Goal: Understand process/instructions: Learn how to perform a task or action

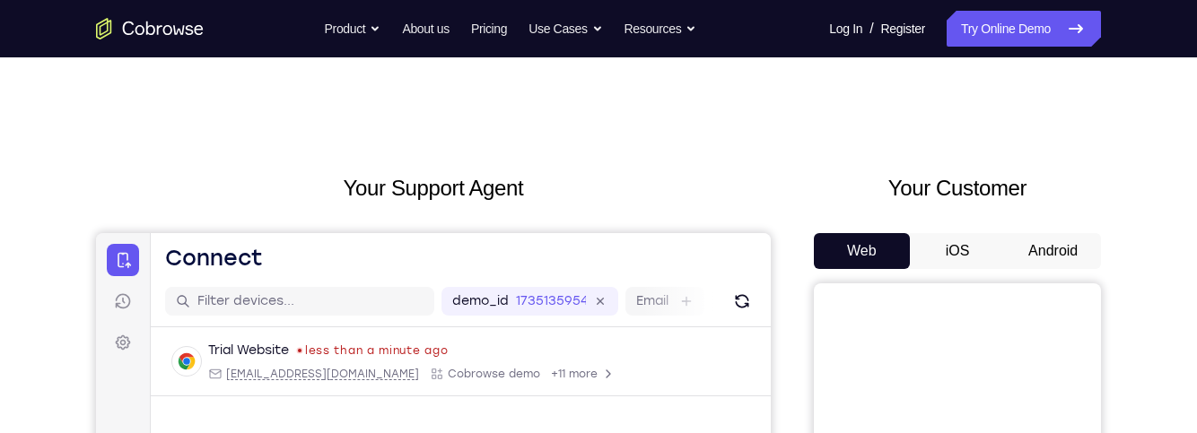
click at [1076, 250] on button "Android" at bounding box center [1053, 251] width 96 height 36
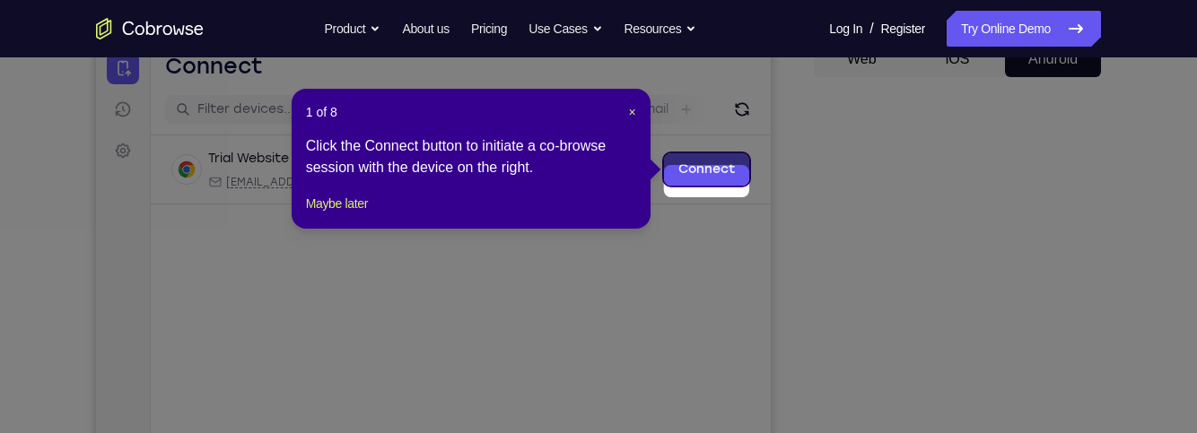
scroll to position [180, 0]
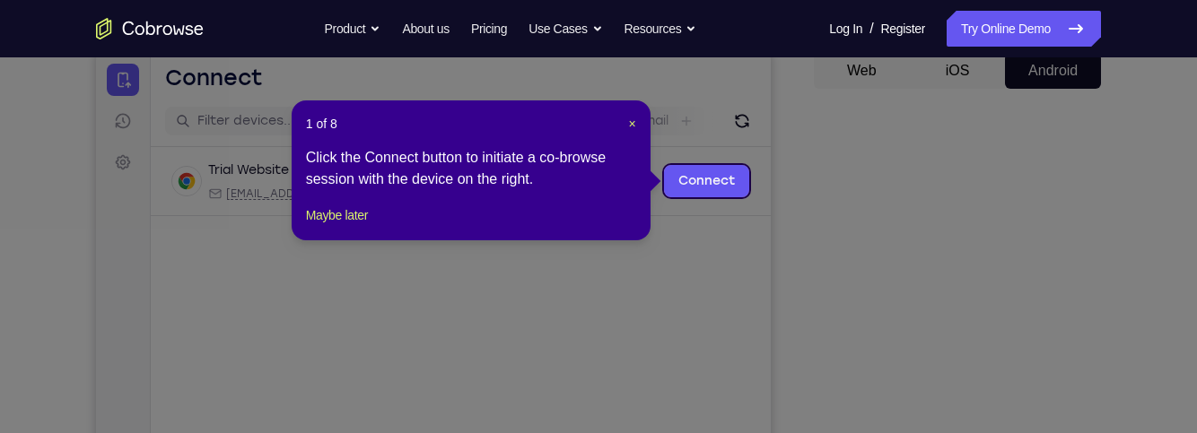
click at [364, 217] on div "1 of 8 × Click the Connect button to initiate a co-browse session with the devi…" at bounding box center [471, 170] width 359 height 140
click at [360, 226] on button "Maybe later" at bounding box center [337, 216] width 62 height 22
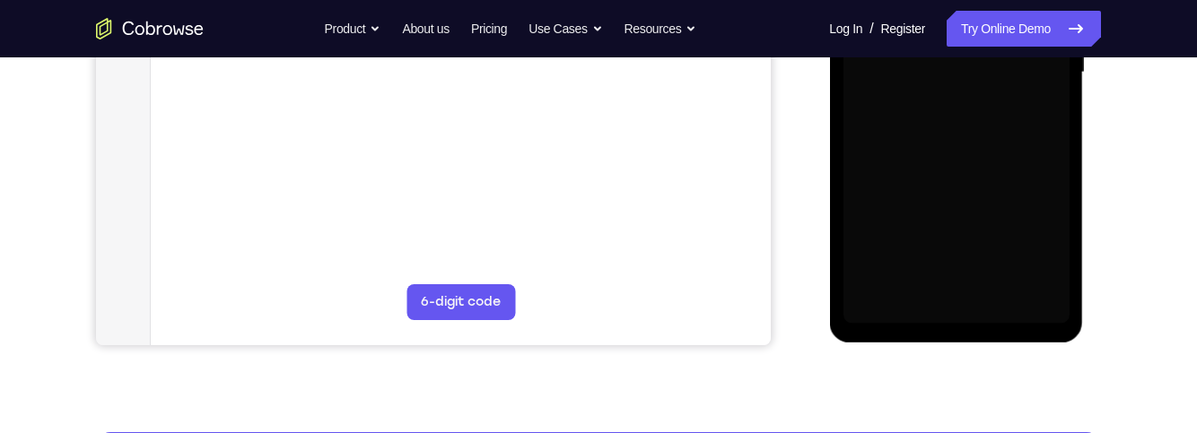
scroll to position [488, 0]
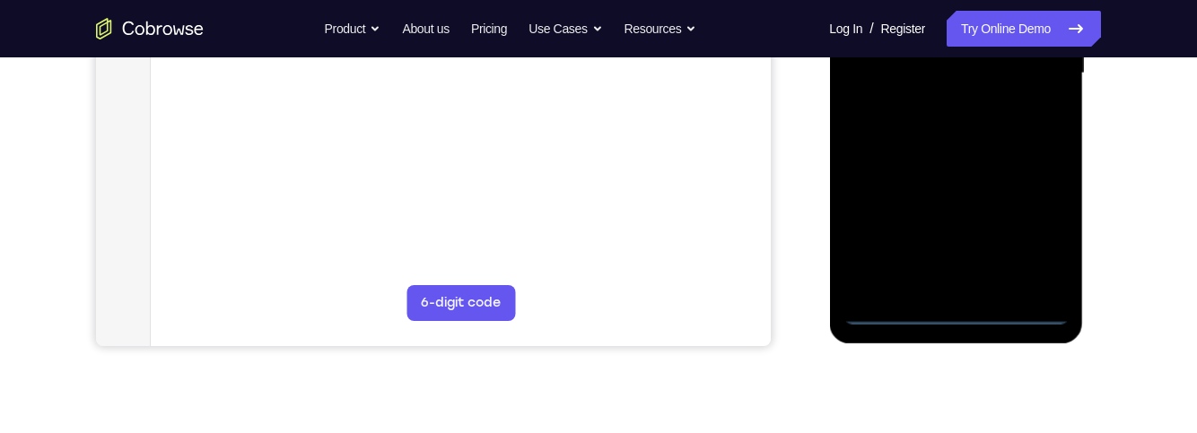
click at [961, 324] on div at bounding box center [956, 73] width 226 height 502
click at [963, 319] on div at bounding box center [956, 73] width 226 height 502
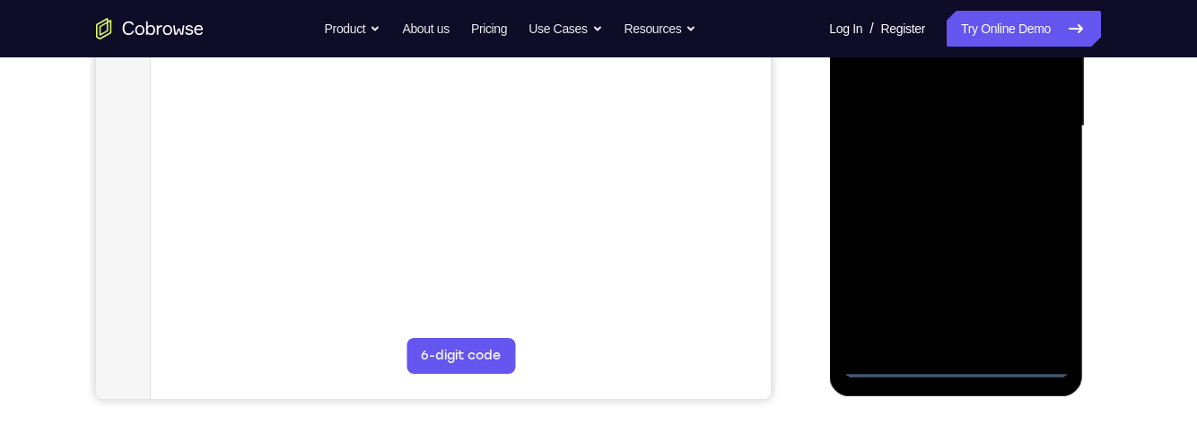
scroll to position [434, 0]
click at [960, 364] on div at bounding box center [956, 127] width 226 height 502
click at [1039, 285] on div at bounding box center [956, 127] width 226 height 502
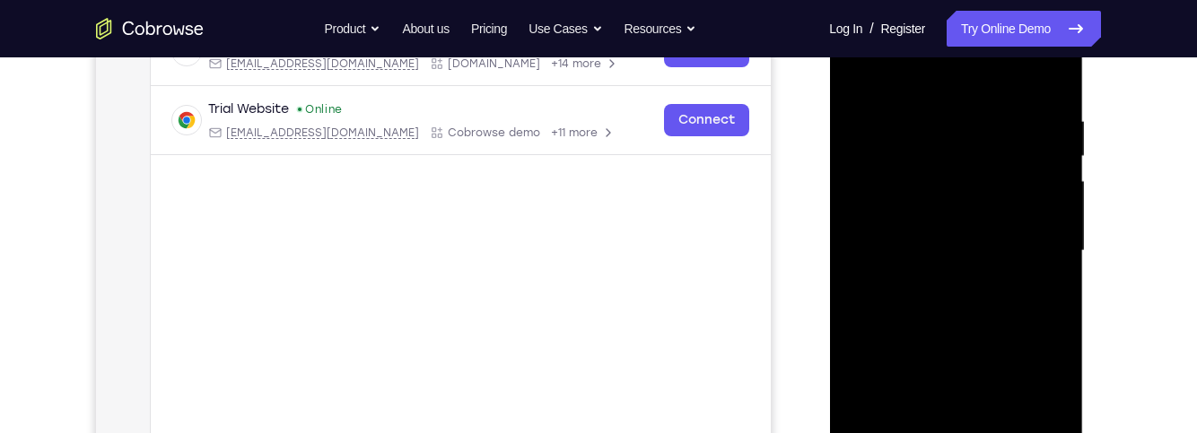
scroll to position [307, 0]
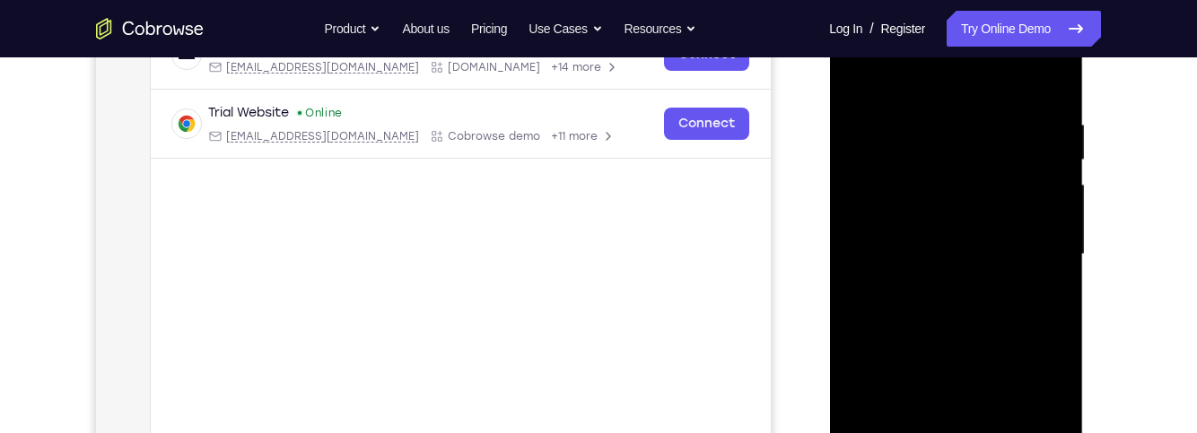
click at [995, 89] on div at bounding box center [956, 255] width 226 height 502
click at [1038, 252] on div at bounding box center [956, 255] width 226 height 502
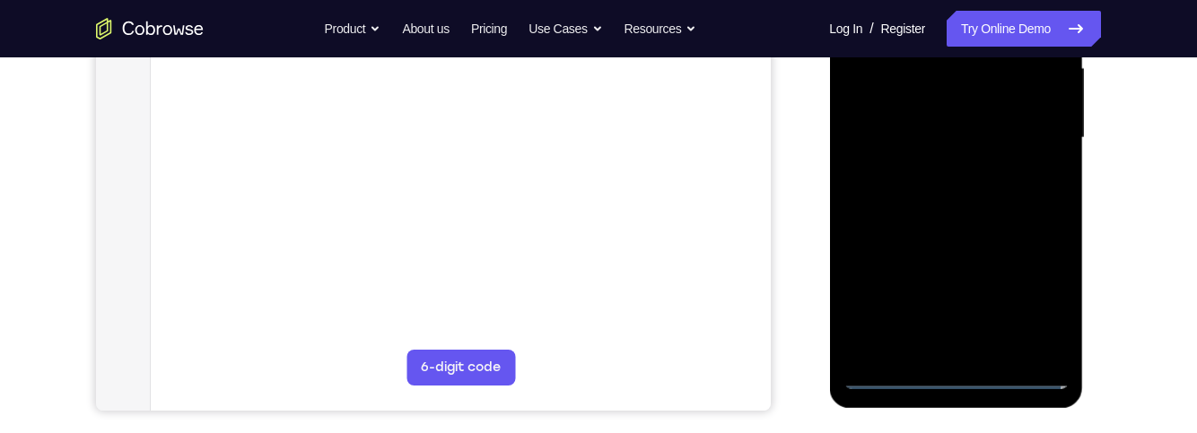
scroll to position [425, 0]
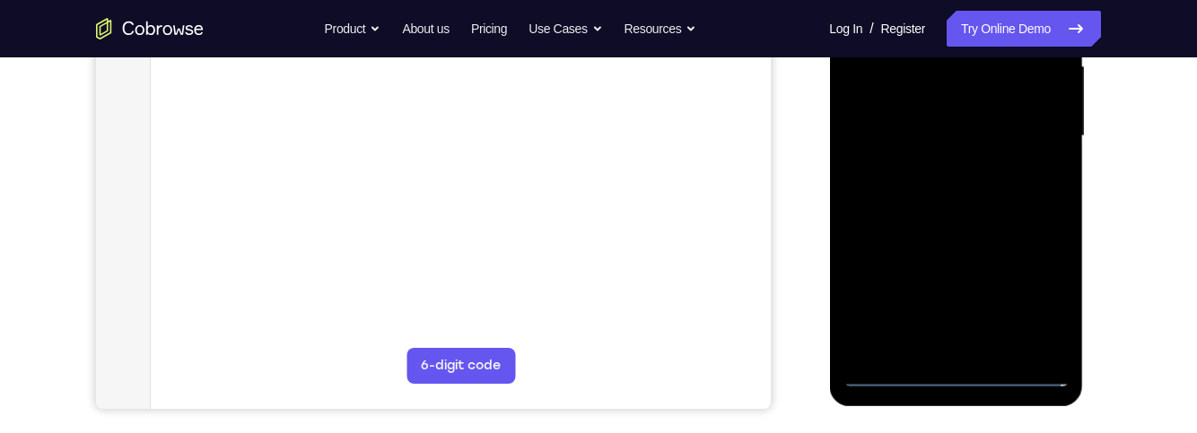
click at [946, 348] on div at bounding box center [956, 136] width 226 height 502
click at [1029, 121] on div at bounding box center [956, 136] width 226 height 502
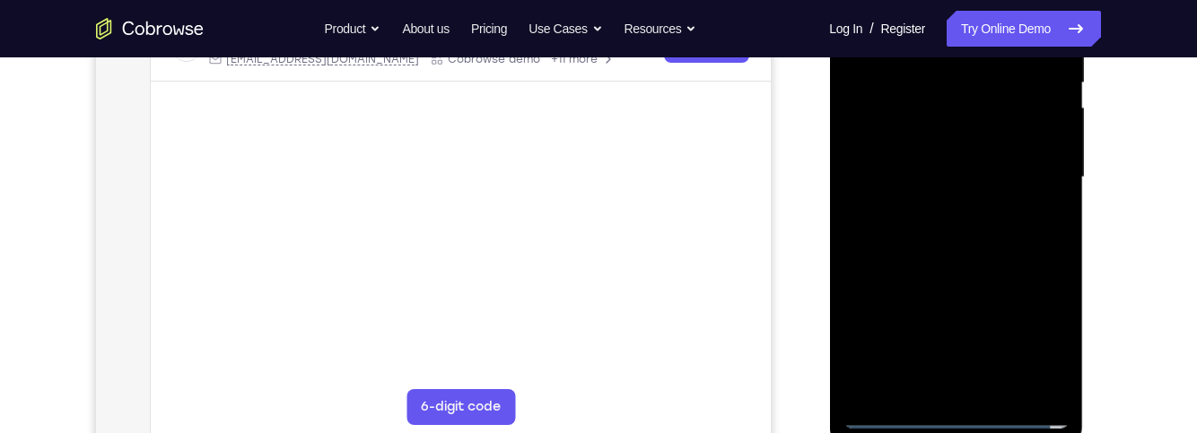
scroll to position [382, 0]
click at [1022, 128] on div at bounding box center [956, 179] width 226 height 502
click at [1038, 148] on div at bounding box center [956, 179] width 226 height 502
click at [1030, 175] on div at bounding box center [956, 179] width 226 height 502
click at [1046, 199] on div at bounding box center [956, 179] width 226 height 502
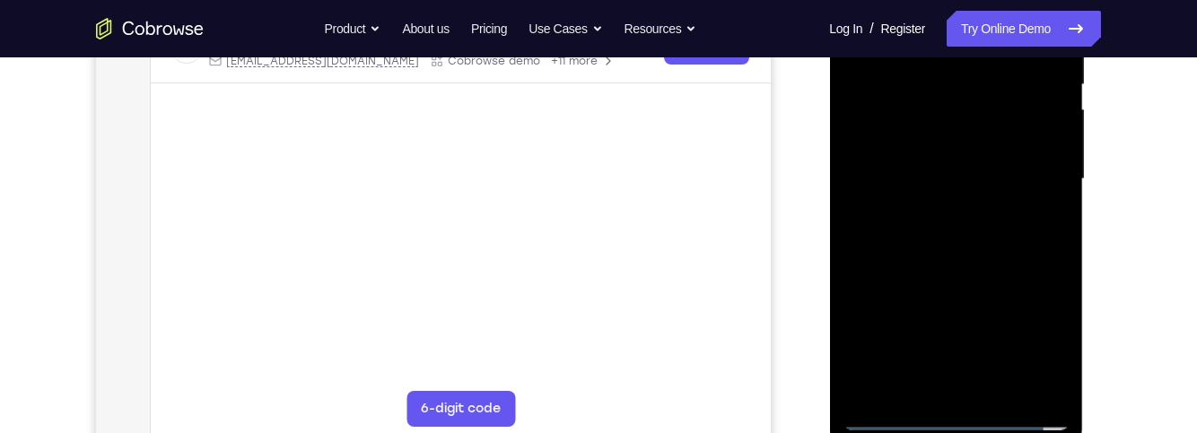
click at [1029, 242] on div at bounding box center [956, 179] width 226 height 502
click at [1039, 174] on div at bounding box center [956, 179] width 226 height 502
click at [1046, 238] on div at bounding box center [956, 179] width 226 height 502
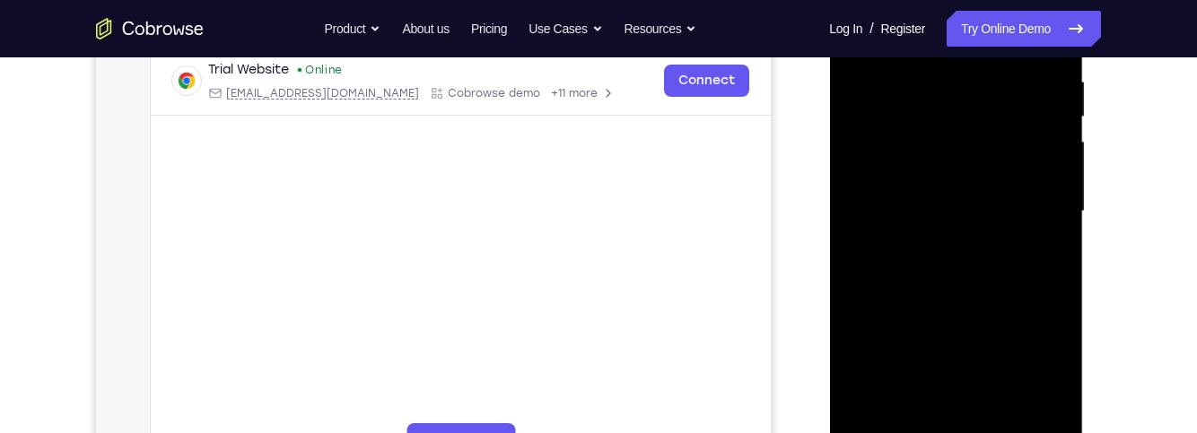
scroll to position [352, 0]
click at [1039, 256] on div at bounding box center [956, 210] width 226 height 502
click at [873, 290] on div at bounding box center [956, 210] width 226 height 502
click at [966, 361] on div at bounding box center [956, 210] width 226 height 502
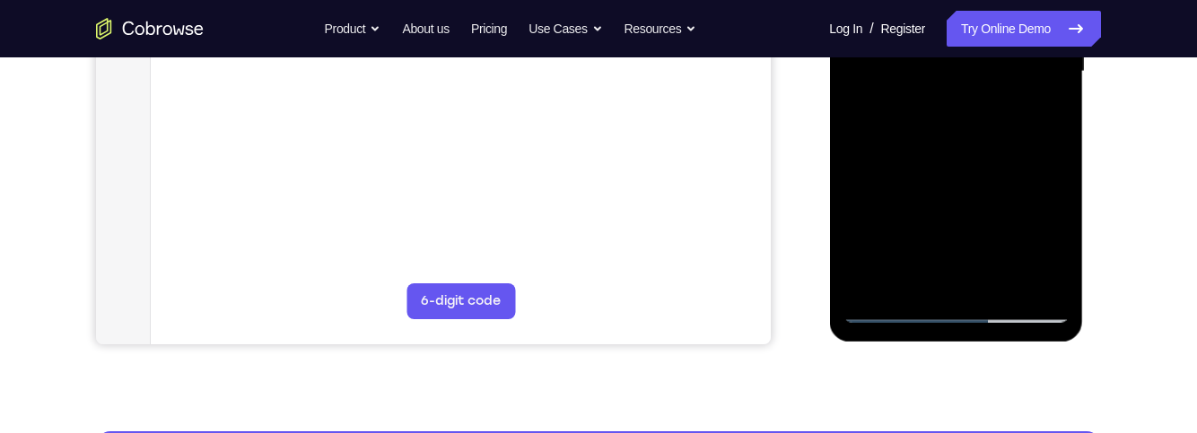
scroll to position [494, 0]
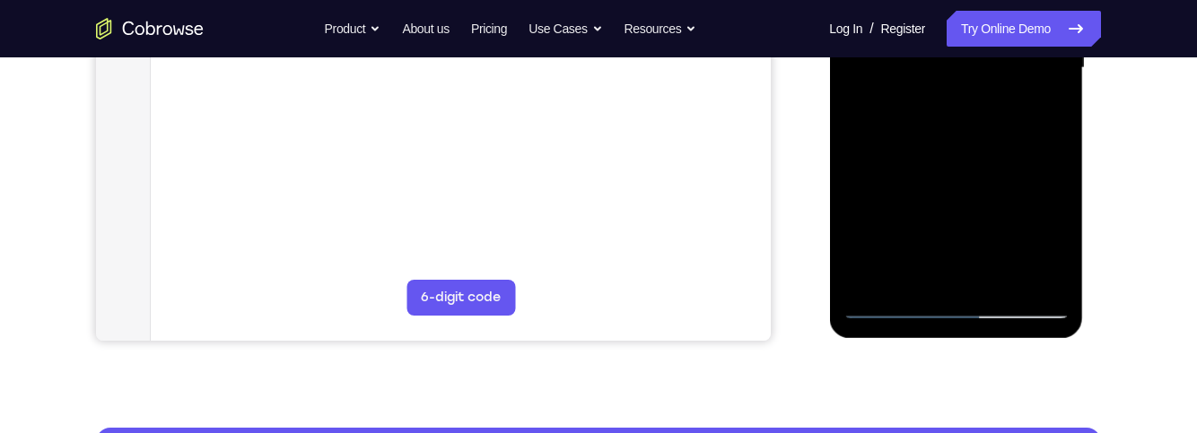
click at [1012, 285] on div at bounding box center [956, 68] width 226 height 502
click at [997, 116] on div at bounding box center [956, 68] width 226 height 502
click at [1000, 133] on div at bounding box center [956, 68] width 226 height 502
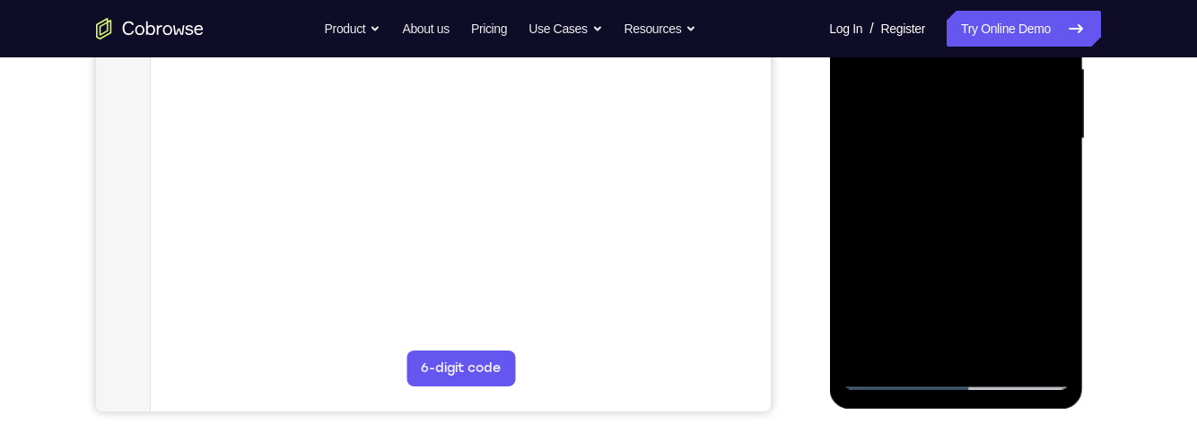
scroll to position [422, 0]
click at [1036, 164] on div at bounding box center [956, 140] width 226 height 502
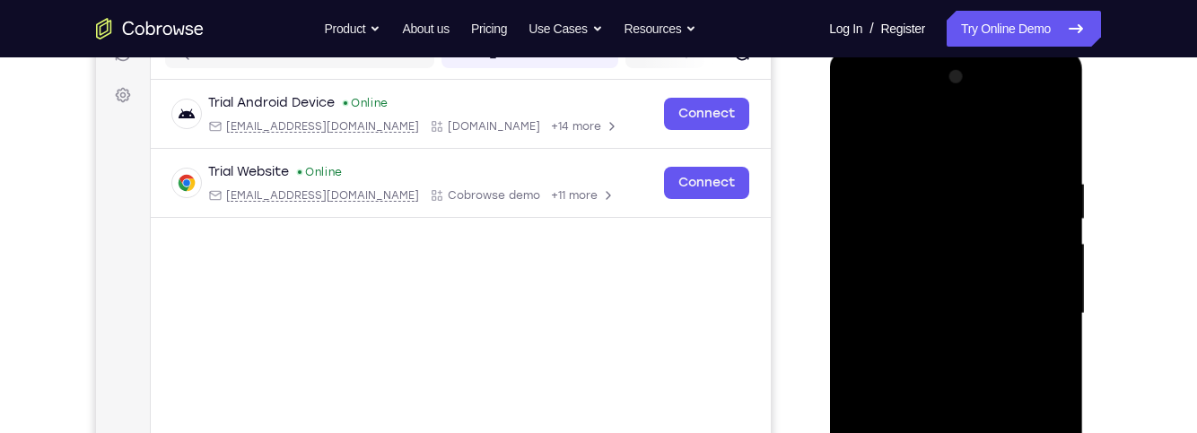
scroll to position [231, 0]
